Goal: Information Seeking & Learning: Learn about a topic

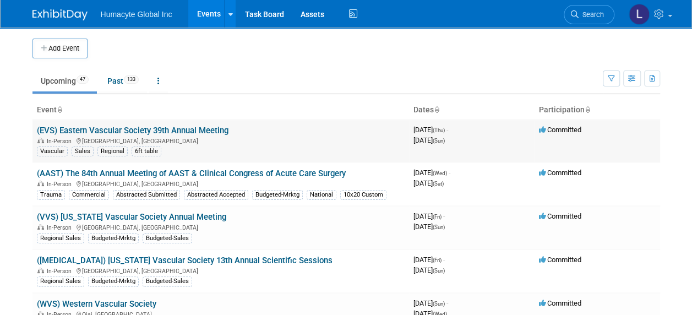
click at [163, 129] on link "(EVS) Eastern Vascular Society 39th Annual Meeting" at bounding box center [133, 131] width 192 height 10
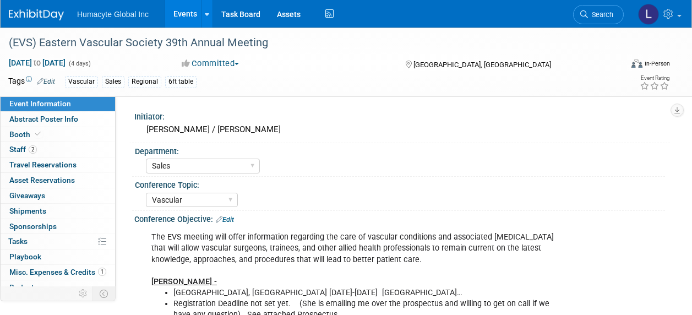
select select "Sales"
select select "Vascular"
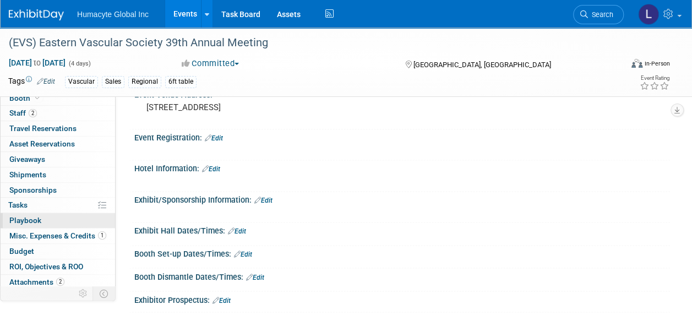
scroll to position [52, 0]
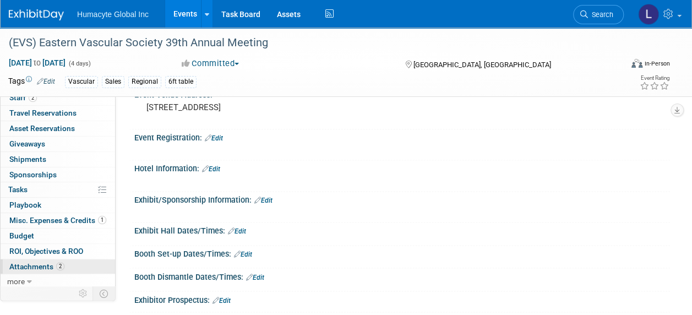
click at [39, 262] on span "Attachments 2" at bounding box center [36, 266] width 55 height 9
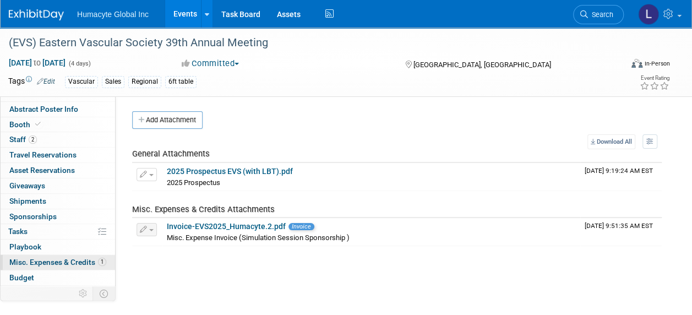
scroll to position [0, 0]
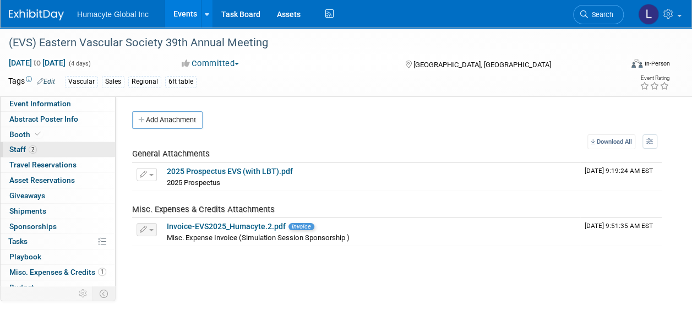
click at [25, 144] on link "2 Staff 2" at bounding box center [58, 149] width 115 height 15
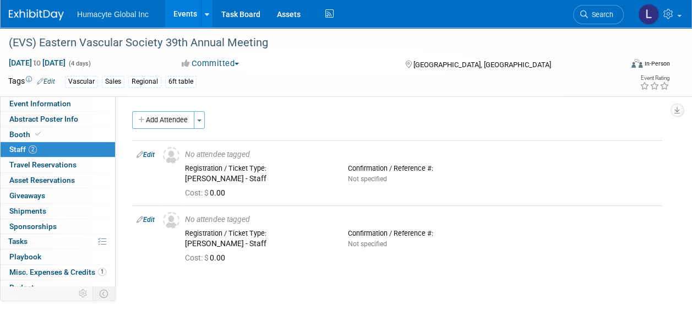
click at [20, 142] on link "2 Staff 2" at bounding box center [58, 149] width 115 height 15
click at [23, 227] on span "Sponsorships 0" at bounding box center [32, 226] width 47 height 9
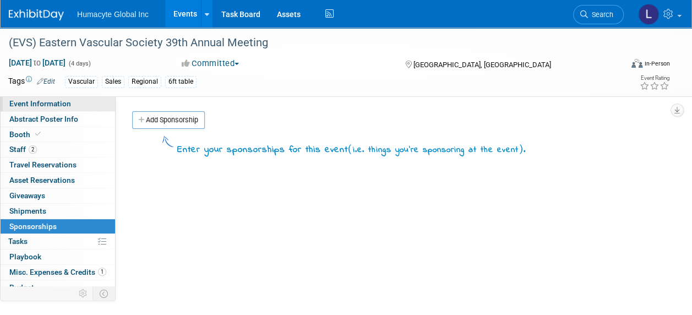
click at [45, 100] on span "Event Information" at bounding box center [40, 103] width 62 height 9
select select "Sales"
select select "Vascular"
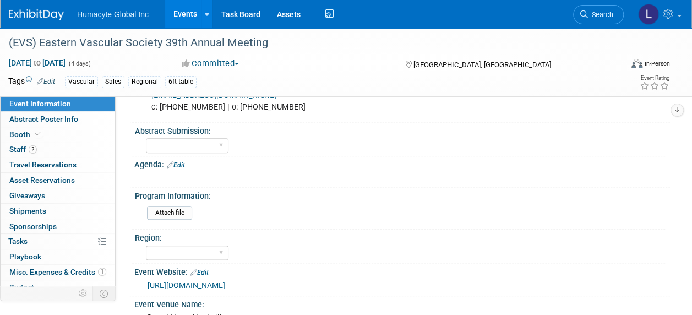
scroll to position [551, 0]
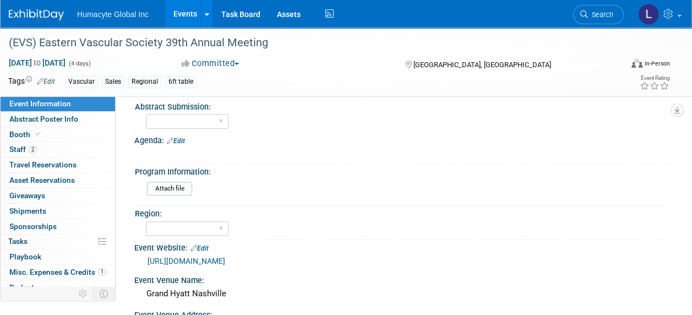
click at [225, 257] on link "[URL][DOMAIN_NAME]" at bounding box center [187, 261] width 78 height 9
